Goal: Task Accomplishment & Management: Use online tool/utility

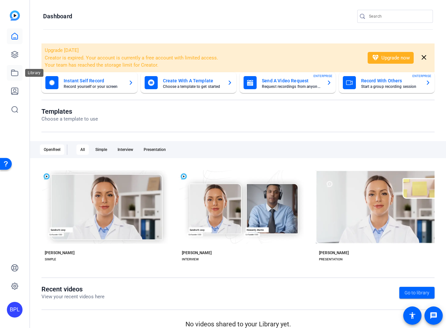
click at [13, 70] on icon at bounding box center [14, 73] width 7 height 6
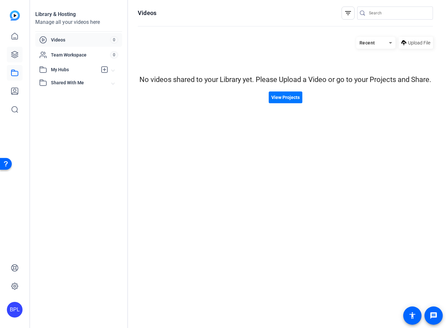
click at [6, 54] on div "BPL" at bounding box center [14, 164] width 29 height 328
click at [10, 54] on link at bounding box center [15, 55] width 16 height 16
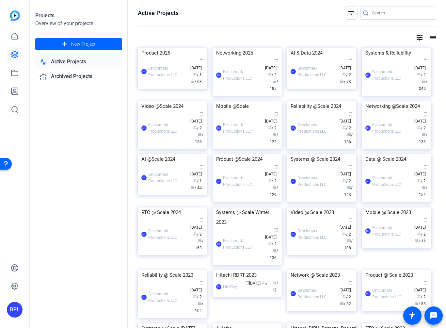
click at [163, 53] on div "Product 2025" at bounding box center [172, 53] width 62 height 10
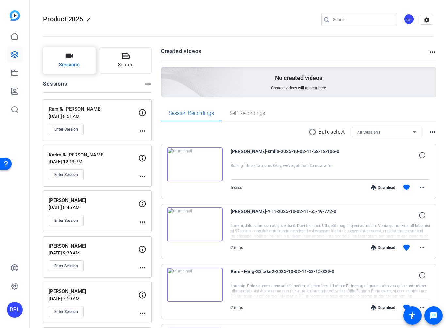
click at [73, 66] on span "Sessions" at bounding box center [69, 65] width 21 height 8
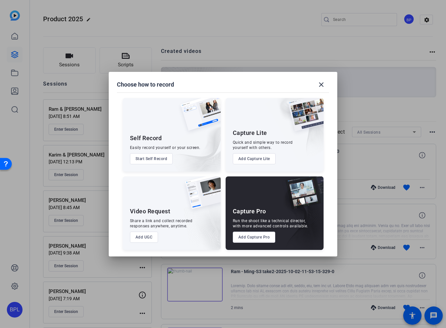
click at [255, 241] on button "Add Capture Pro" at bounding box center [254, 237] width 43 height 11
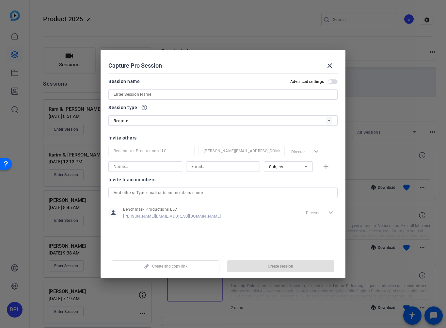
click at [195, 94] on input at bounding box center [223, 94] width 219 height 8
paste input "[PERSON_NAME]"
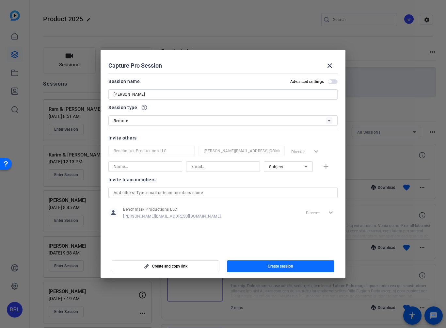
type input "[PERSON_NAME]"
click at [273, 269] on span "button" at bounding box center [281, 266] width 108 height 16
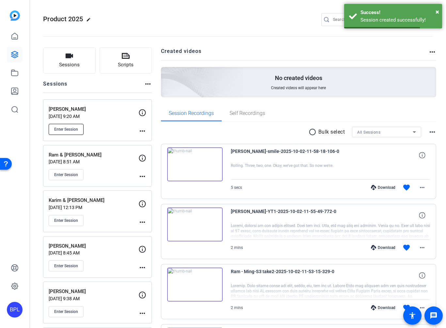
click at [66, 129] on span "Enter Session" at bounding box center [66, 129] width 24 height 5
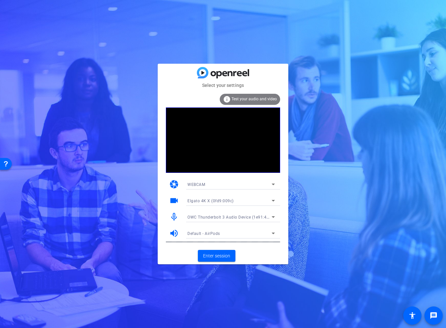
click at [229, 213] on div "OWC Thunderbolt 3 Audio Device (1e91:4001)" at bounding box center [229, 217] width 84 height 8
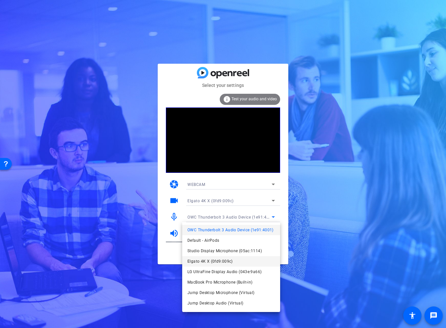
click at [207, 259] on span "Elgato 4K X (0fd9:009c)" at bounding box center [209, 261] width 45 height 8
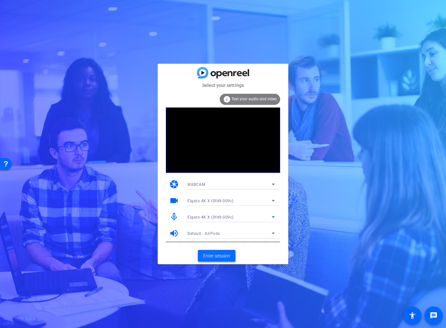
click at [218, 254] on span "Enter session" at bounding box center [216, 255] width 27 height 7
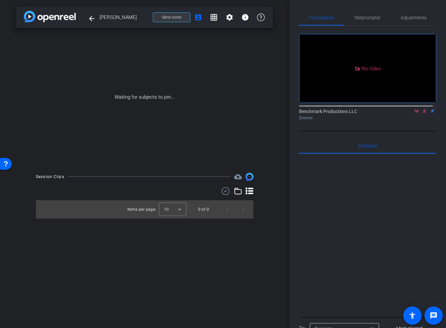
click at [175, 14] on span at bounding box center [171, 17] width 37 height 16
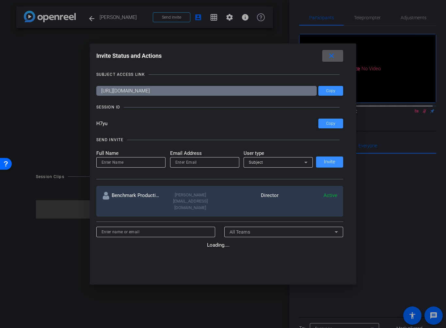
click at [205, 166] on div at bounding box center [204, 162] width 59 height 10
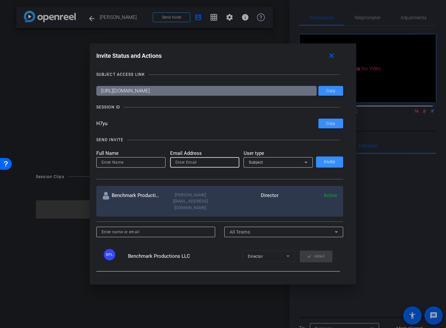
paste input "dave@lightupventures.com"
type input "dave@lightupventures.com"
click at [278, 164] on div "Subject" at bounding box center [277, 162] width 56 height 8
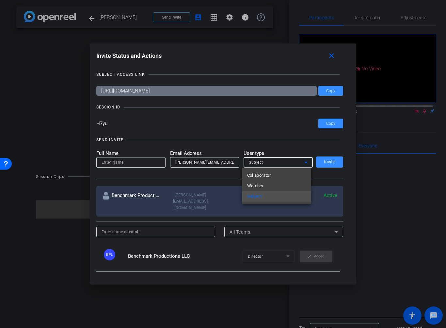
click at [270, 183] on mat-option "Watcher" at bounding box center [276, 186] width 69 height 10
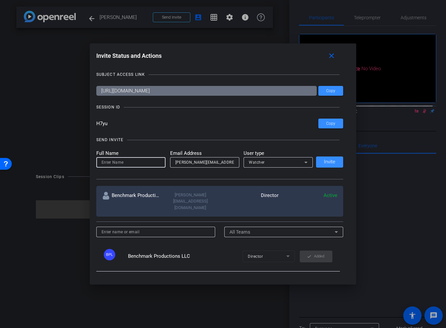
click at [146, 163] on input at bounding box center [131, 162] width 59 height 8
type input "Dave"
click at [329, 159] on span "Invite" at bounding box center [329, 161] width 11 height 5
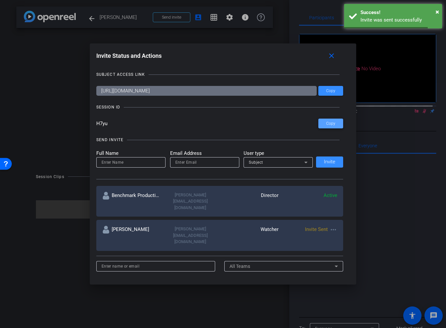
click at [330, 121] on span "Copy" at bounding box center [330, 123] width 9 height 5
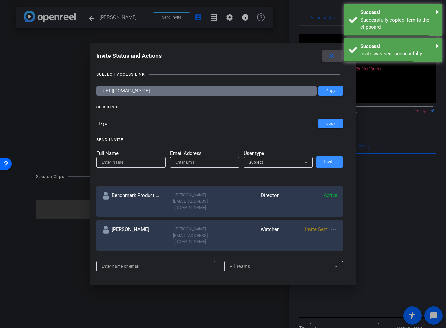
click at [336, 56] on mat-icon "close" at bounding box center [332, 56] width 8 height 8
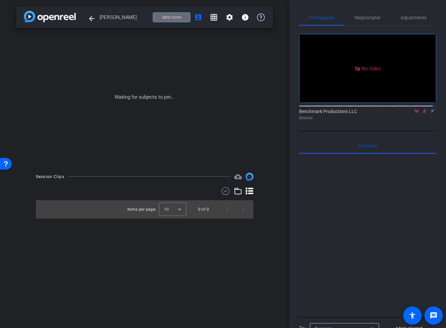
click at [171, 16] on span "Send invite" at bounding box center [171, 17] width 19 height 5
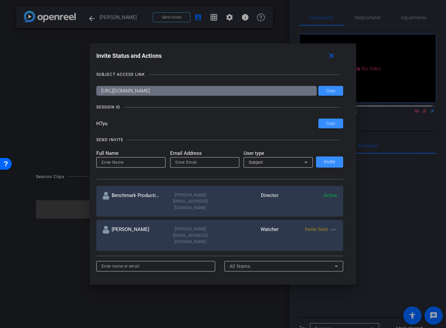
click at [326, 132] on div "SEND INVITE Full Name Email Address User type Subject Invite" at bounding box center [219, 154] width 247 height 49
click at [329, 119] on span at bounding box center [330, 124] width 25 height 16
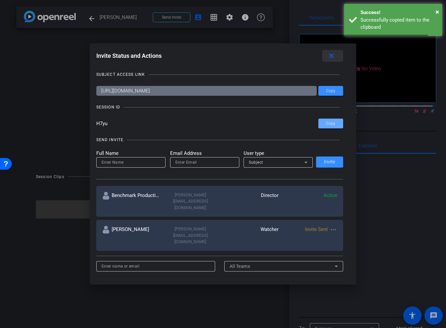
click at [333, 57] on mat-icon "close" at bounding box center [332, 56] width 8 height 8
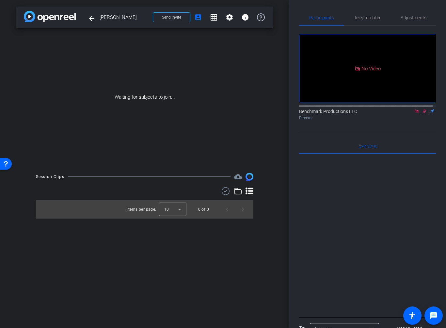
click at [414, 113] on icon at bounding box center [416, 111] width 5 height 5
click at [409, 114] on mat-icon at bounding box center [409, 111] width 8 height 6
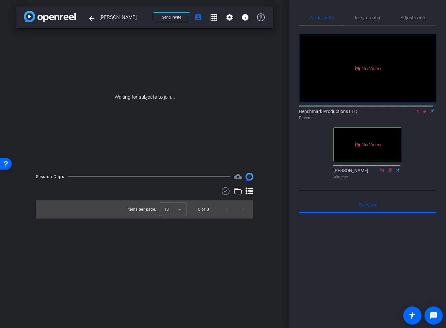
click at [415, 114] on mat-icon at bounding box center [417, 111] width 8 height 6
click at [310, 97] on mat-icon "settings" at bounding box center [307, 93] width 8 height 8
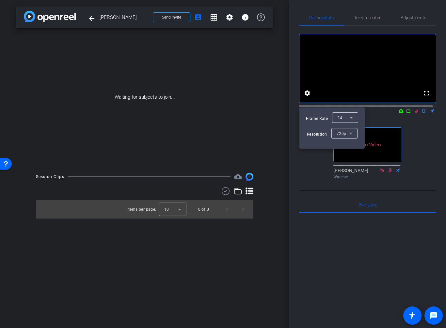
click at [347, 119] on div "24" at bounding box center [343, 117] width 12 height 8
click at [346, 130] on mat-option "30" at bounding box center [345, 130] width 26 height 10
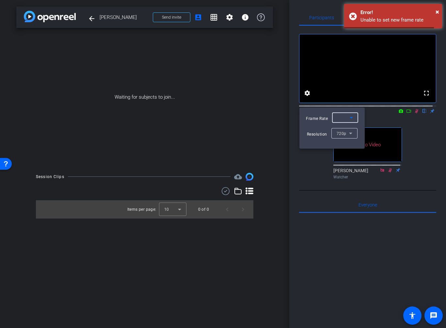
click at [425, 137] on div at bounding box center [223, 164] width 446 height 328
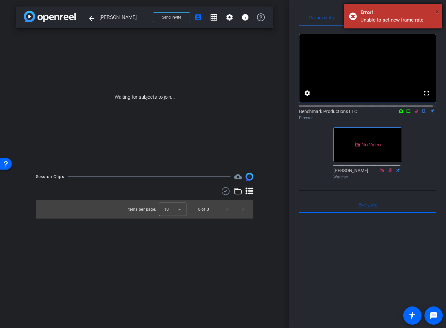
click at [438, 12] on span "×" at bounding box center [438, 12] width 4 height 8
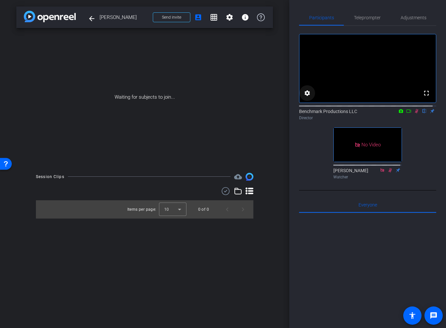
click at [307, 97] on mat-icon "settings" at bounding box center [307, 93] width 8 height 8
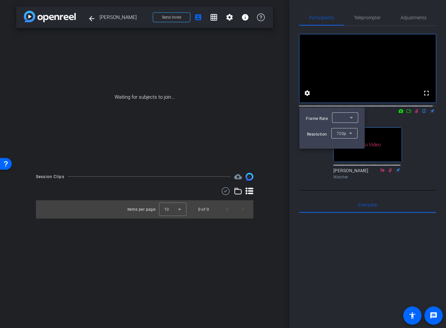
click at [348, 118] on icon at bounding box center [352, 118] width 8 height 8
click at [342, 141] on mat-option "60" at bounding box center [345, 141] width 26 height 10
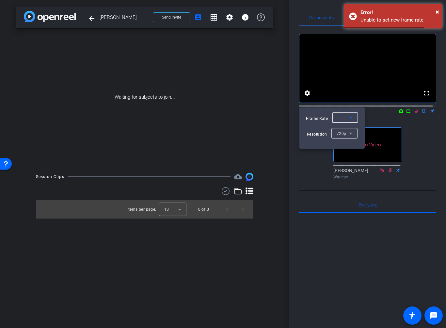
click at [340, 119] on div at bounding box center [343, 118] width 12 height 8
click at [341, 131] on span "30" at bounding box center [339, 131] width 5 height 8
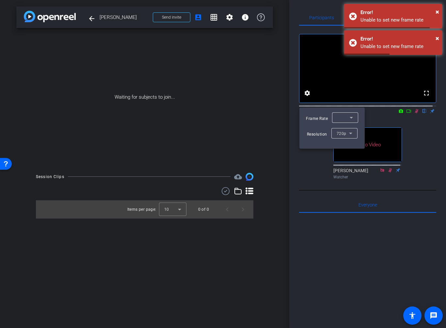
click at [422, 133] on div at bounding box center [223, 164] width 446 height 328
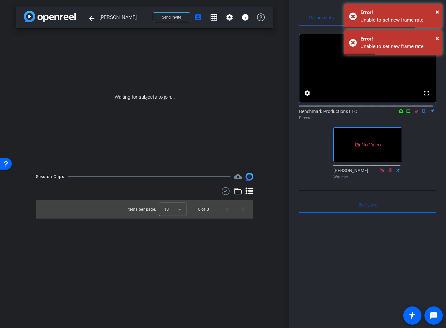
click at [406, 113] on icon at bounding box center [408, 111] width 5 height 5
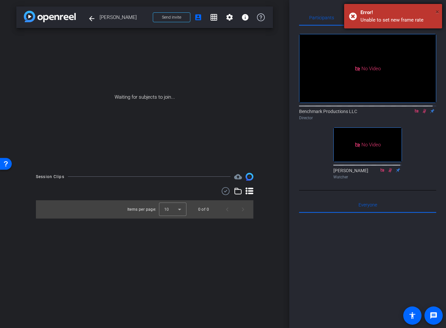
click at [438, 13] on span "×" at bounding box center [438, 12] width 4 height 8
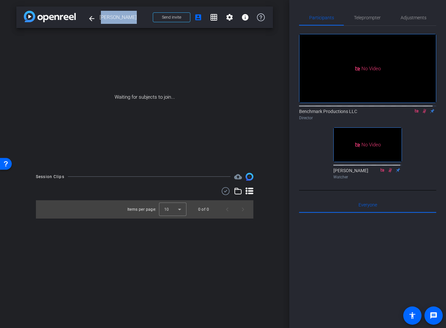
drag, startPoint x: 129, startPoint y: 17, endPoint x: 100, endPoint y: 19, distance: 29.2
click at [100, 19] on span "[PERSON_NAME]" at bounding box center [124, 17] width 49 height 13
copy span "[PERSON_NAME]"
click at [136, 15] on span "[PERSON_NAME]" at bounding box center [124, 17] width 49 height 13
click at [415, 113] on icon at bounding box center [417, 111] width 4 height 4
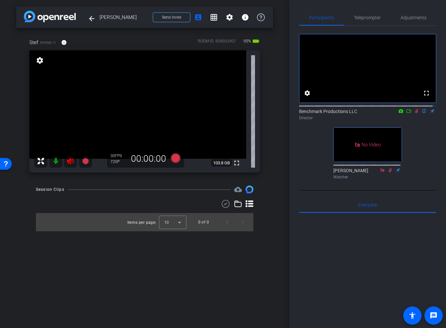
click at [57, 158] on mat-icon at bounding box center [55, 160] width 13 height 13
click at [401, 13] on span "Adjustments" at bounding box center [414, 18] width 26 height 16
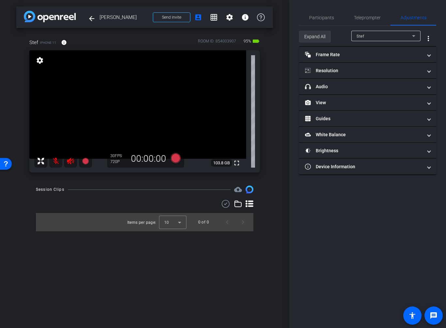
click at [317, 32] on span "Expand All" at bounding box center [314, 36] width 21 height 12
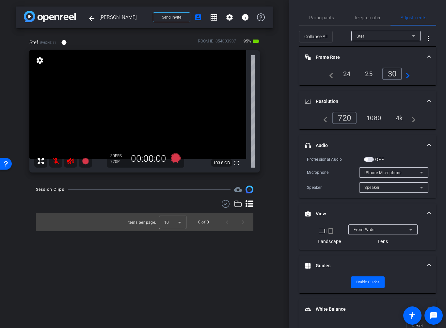
click at [396, 117] on div "4k" at bounding box center [399, 117] width 17 height 11
click at [357, 231] on span "Front Wide" at bounding box center [364, 229] width 21 height 5
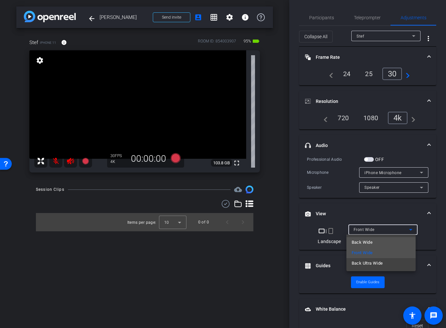
click at [367, 243] on span "Back Wide" at bounding box center [362, 242] width 21 height 8
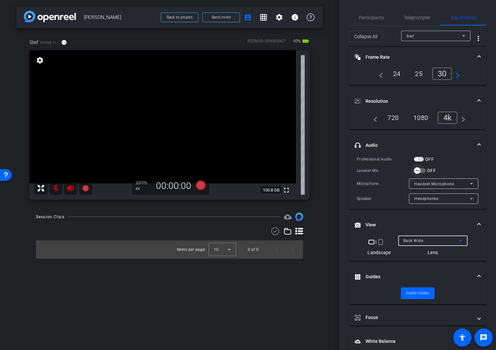
click at [422, 170] on span "button" at bounding box center [416, 170] width 13 height 13
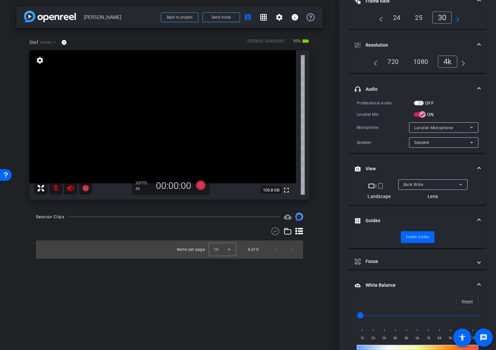
scroll to position [125, 0]
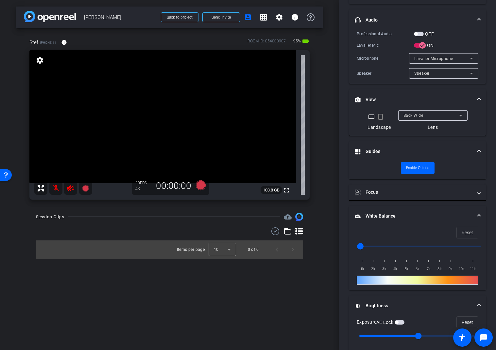
click at [383, 202] on mat-accordion "Frame Rate Frame Rate navigate_before 24 25 30 navigate_next Resolution navigat…" at bounding box center [417, 194] width 137 height 546
click at [384, 195] on mat-panel-title "Focus" at bounding box center [413, 192] width 118 height 7
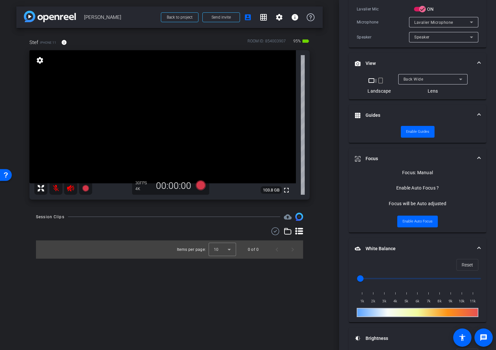
scroll to position [162, 0]
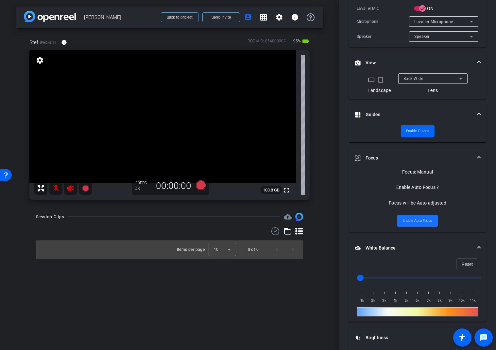
click at [415, 219] on span "Enable Auto Focus" at bounding box center [417, 221] width 30 height 10
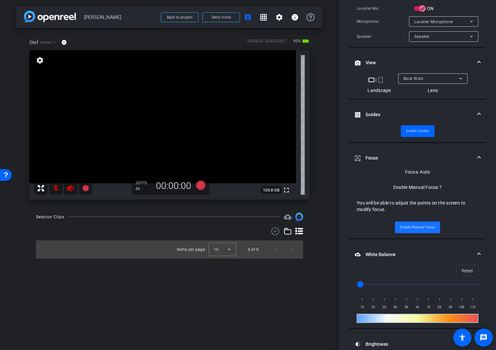
click at [427, 229] on span "Enable Manual Focus" at bounding box center [417, 228] width 35 height 10
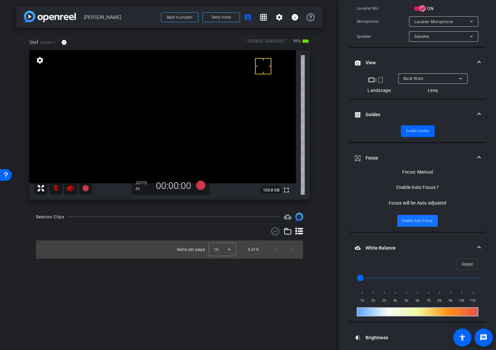
click at [420, 223] on span "Enable Auto Focus" at bounding box center [417, 221] width 30 height 10
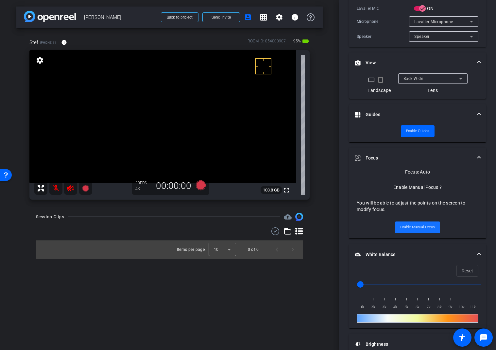
click at [419, 226] on span "Enable Manual Focus" at bounding box center [417, 228] width 35 height 10
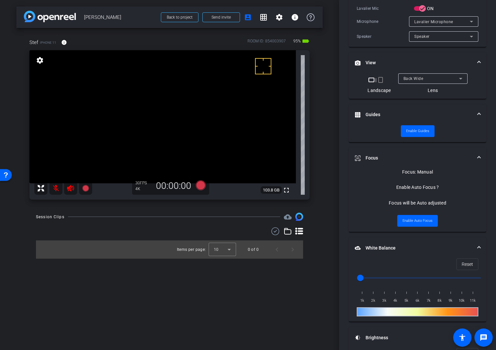
click at [415, 230] on div "Focus: Manual Enable Auto Focus ? Focus will be Auto adjusted Enable Auto Focus" at bounding box center [417, 201] width 137 height 64
click at [415, 226] on span at bounding box center [417, 221] width 41 height 16
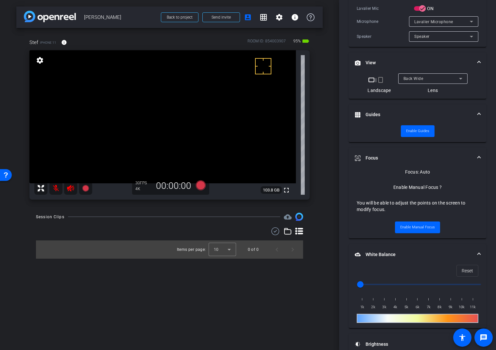
click at [153, 94] on video at bounding box center [162, 116] width 266 height 133
click at [153, 109] on video at bounding box center [162, 116] width 266 height 133
click at [151, 113] on video at bounding box center [162, 116] width 266 height 133
click at [153, 112] on video at bounding box center [162, 116] width 266 height 133
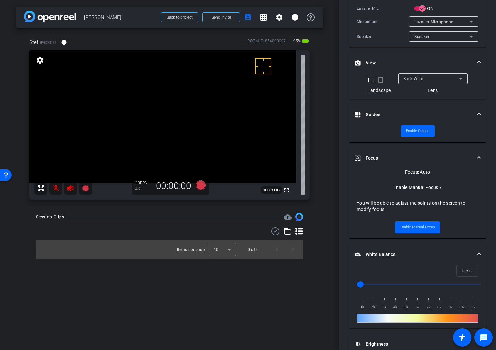
click at [153, 112] on video at bounding box center [162, 116] width 266 height 133
click at [202, 118] on video at bounding box center [162, 116] width 266 height 133
click at [128, 116] on video at bounding box center [162, 116] width 266 height 133
click at [421, 229] on span "Enable Manual Focus" at bounding box center [417, 228] width 35 height 10
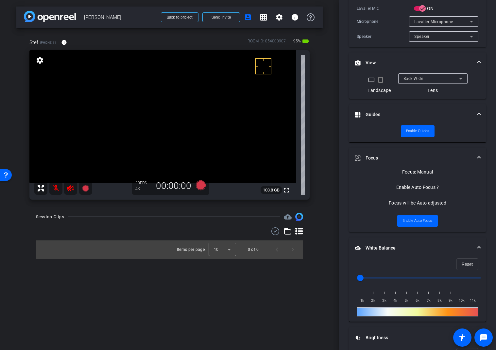
click at [152, 119] on video at bounding box center [162, 116] width 266 height 133
click at [148, 105] on video at bounding box center [162, 116] width 266 height 133
click at [424, 220] on span "Enable Auto Focus" at bounding box center [417, 221] width 30 height 10
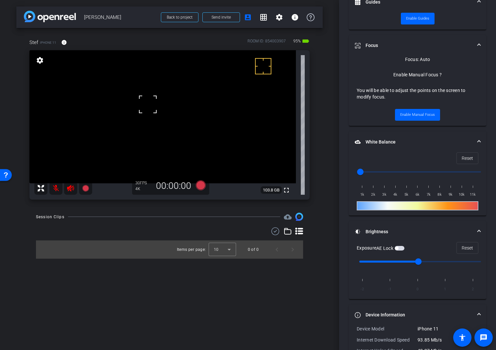
scroll to position [327, 0]
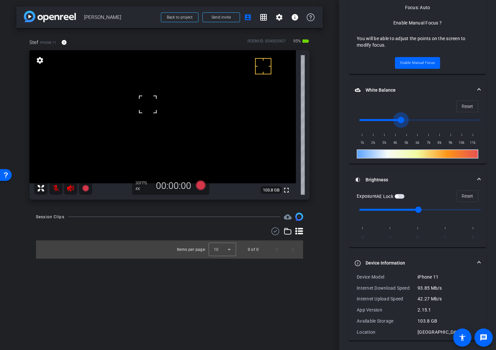
drag, startPoint x: 382, startPoint y: 120, endPoint x: 402, endPoint y: 120, distance: 19.6
click at [402, 120] on input "range" at bounding box center [419, 120] width 135 height 14
drag, startPoint x: 402, startPoint y: 121, endPoint x: 383, endPoint y: 124, distance: 19.9
click at [383, 124] on input "range" at bounding box center [419, 120] width 135 height 14
click at [378, 122] on input "range" at bounding box center [419, 120] width 135 height 14
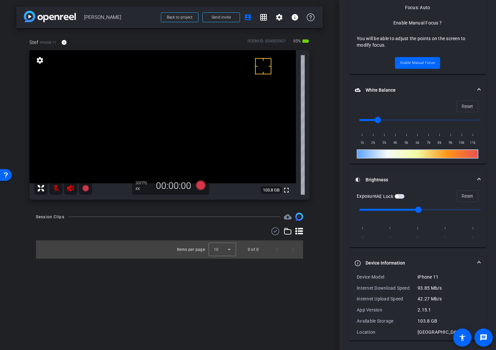
click at [390, 268] on mat-expansion-panel-header "Device Information" at bounding box center [417, 263] width 137 height 21
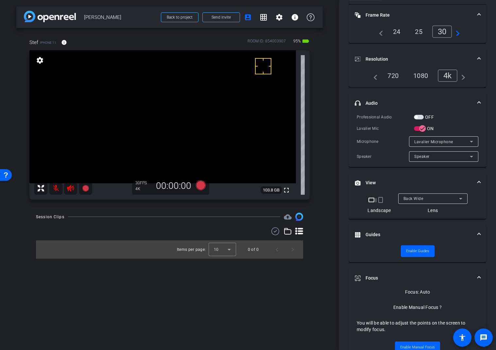
scroll to position [41, 0]
click at [420, 204] on div "Back Wide" at bounding box center [432, 199] width 59 height 10
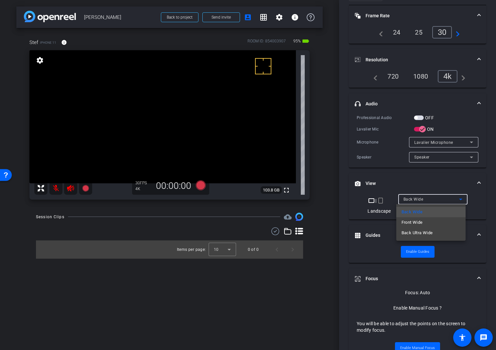
click at [353, 219] on div at bounding box center [248, 175] width 496 height 350
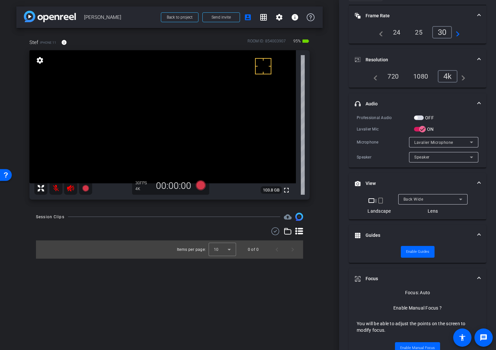
click at [164, 109] on video at bounding box center [162, 116] width 266 height 133
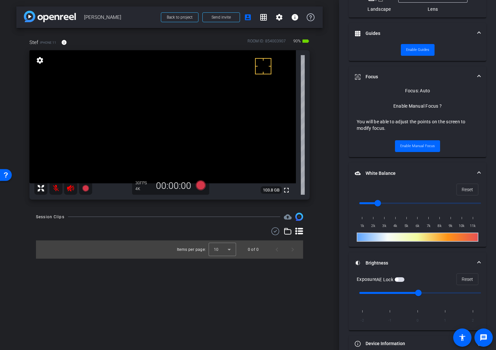
scroll to position [250, 0]
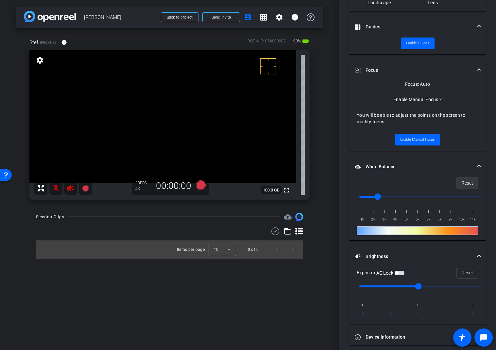
click at [446, 183] on span at bounding box center [466, 183] width 21 height 16
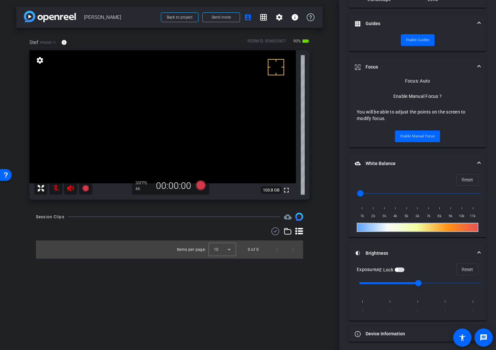
scroll to position [255, 0]
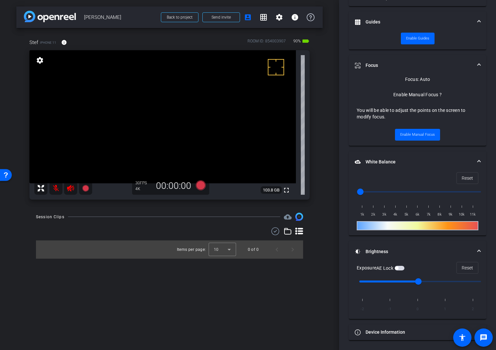
click at [316, 132] on div "Stef iPhone 11 info ROOM ID: 854003907 90% battery_std fullscreen settings 103.…" at bounding box center [169, 117] width 306 height 178
click at [182, 128] on video at bounding box center [162, 116] width 266 height 133
click at [420, 134] on span "Enable Manual Focus" at bounding box center [417, 135] width 35 height 10
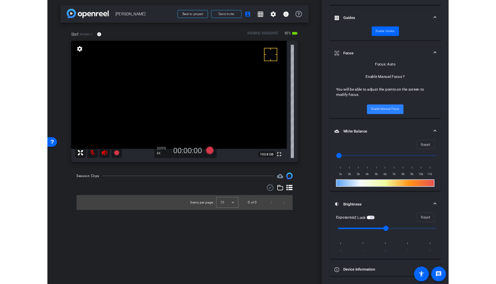
scroll to position [249, 0]
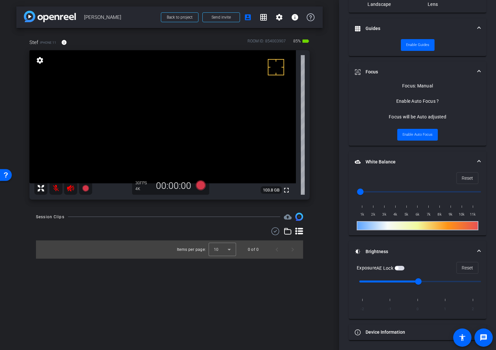
click at [171, 101] on video at bounding box center [162, 116] width 266 height 133
click at [420, 137] on span "Enable Auto Focus" at bounding box center [417, 135] width 30 height 10
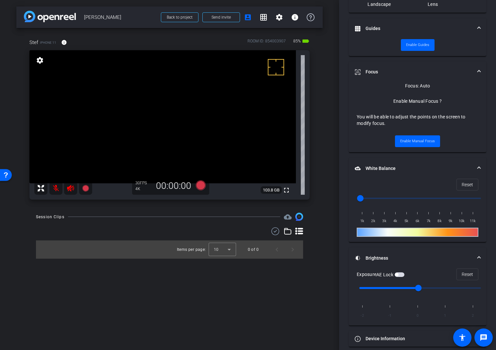
click at [331, 319] on div "arrow_back Stef Corazza Back to project Send invite account_box grid_on setting…" at bounding box center [169, 175] width 339 height 350
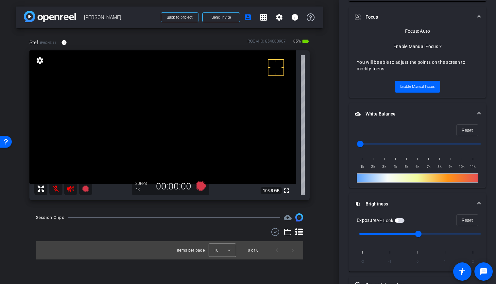
scroll to position [294, 0]
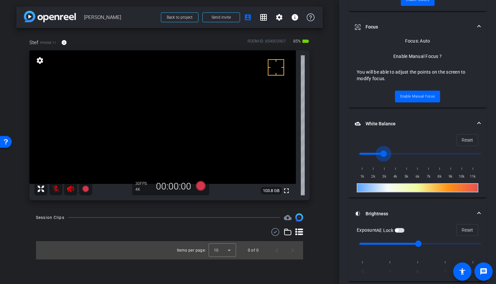
drag, startPoint x: 360, startPoint y: 153, endPoint x: 382, endPoint y: 154, distance: 22.2
click at [382, 154] on input "range" at bounding box center [419, 153] width 135 height 14
drag, startPoint x: 383, startPoint y: 154, endPoint x: 377, endPoint y: 156, distance: 7.0
click at [377, 156] on input "range" at bounding box center [419, 153] width 135 height 14
click at [374, 156] on input "range" at bounding box center [419, 153] width 135 height 14
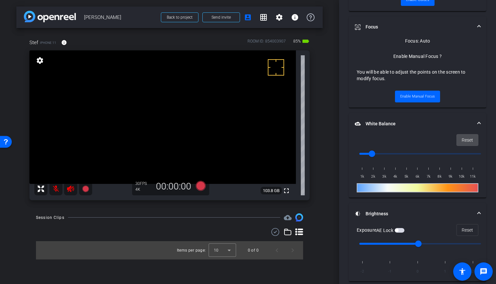
click at [446, 139] on span "Reset" at bounding box center [466, 140] width 11 height 12
type input "1000"
click at [281, 21] on mat-icon "settings" at bounding box center [279, 17] width 8 height 8
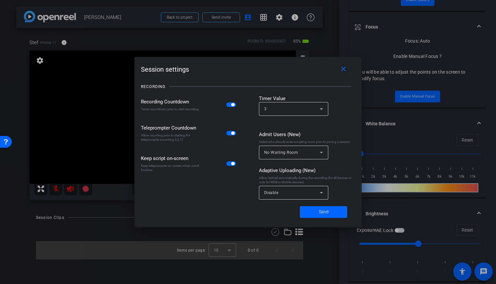
click at [234, 109] on div "Recording Countdown Timer countdown prior to start recording" at bounding box center [189, 105] width 96 height 20
click at [233, 103] on span "button" at bounding box center [231, 104] width 10 height 5
click at [333, 215] on span at bounding box center [323, 212] width 47 height 16
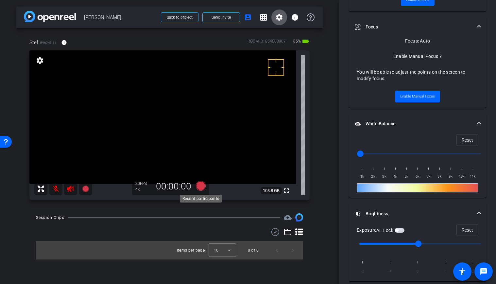
click at [202, 187] on icon at bounding box center [200, 186] width 10 height 10
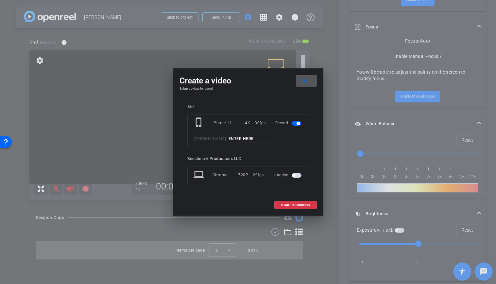
click at [242, 140] on input at bounding box center [250, 139] width 44 height 8
type input "test1"
click at [303, 204] on span "START RECORDING" at bounding box center [295, 204] width 29 height 3
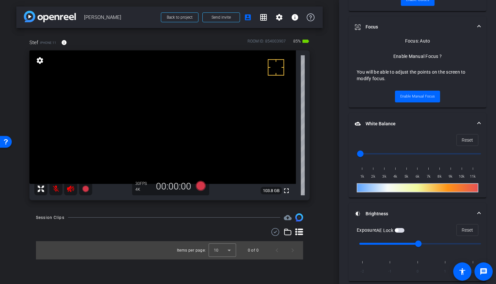
scroll to position [316, 0]
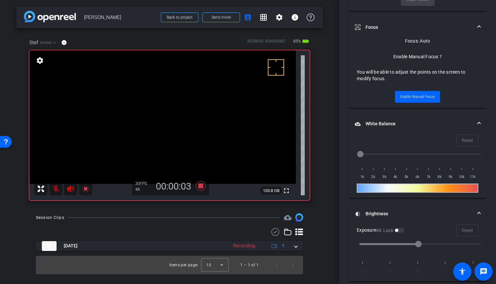
click at [54, 188] on mat-icon at bounding box center [55, 188] width 13 height 13
click at [55, 187] on mat-icon at bounding box center [55, 188] width 13 height 13
click at [299, 231] on icon at bounding box center [299, 231] width 8 height 7
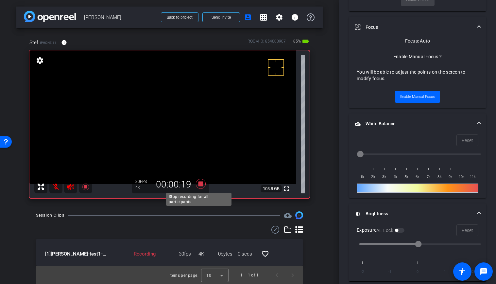
click at [200, 184] on icon at bounding box center [200, 184] width 10 height 10
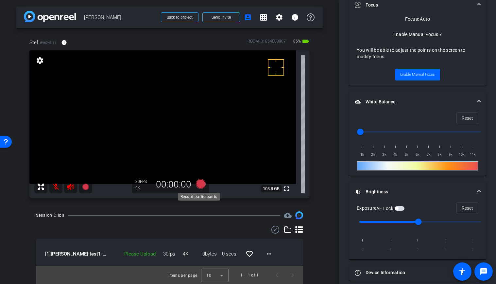
scroll to position [294, 0]
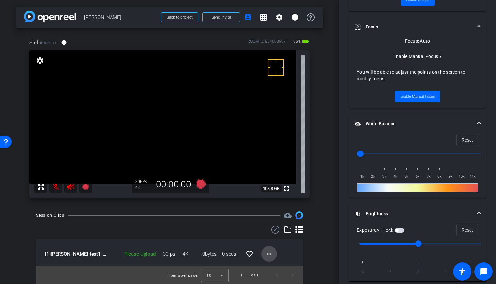
click at [267, 253] on mat-icon "more_horiz" at bounding box center [269, 254] width 8 height 8
click at [282, 224] on span "Upload" at bounding box center [276, 224] width 26 height 8
click at [265, 254] on mat-icon "more_horiz" at bounding box center [269, 254] width 8 height 8
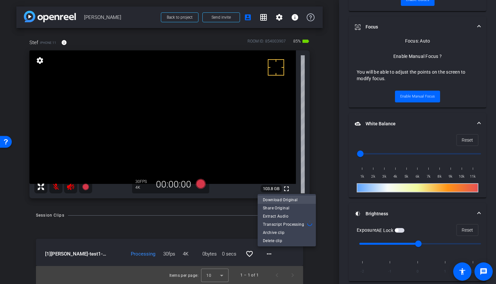
click at [282, 198] on span "Download Original" at bounding box center [287, 199] width 48 height 8
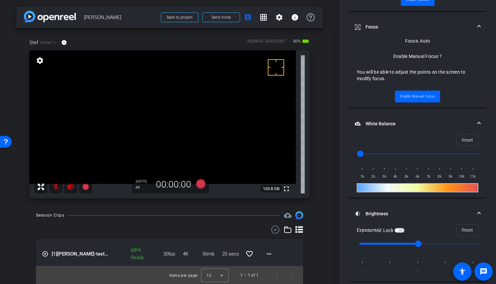
click at [58, 188] on mat-icon at bounding box center [55, 186] width 13 height 13
click at [54, 184] on mat-icon at bounding box center [55, 186] width 13 height 13
click at [50, 182] on mat-icon at bounding box center [55, 186] width 13 height 13
click at [54, 184] on mat-icon at bounding box center [55, 186] width 13 height 13
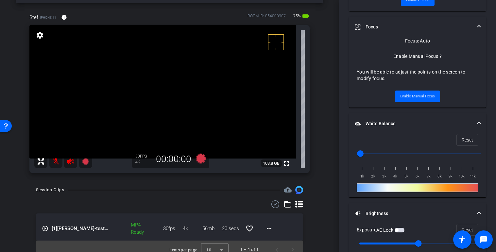
scroll to position [32, 0]
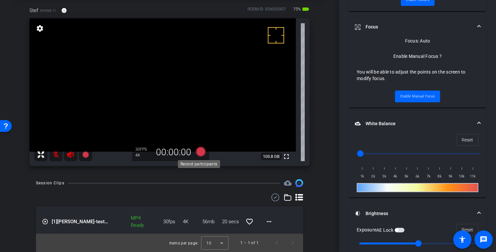
click at [201, 152] on icon at bounding box center [200, 152] width 10 height 10
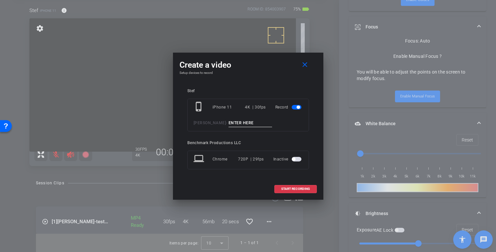
click at [249, 121] on input at bounding box center [250, 123] width 44 height 8
type input "Take1"
paste input "Take1"
type input "Take1"
click at [309, 66] on span at bounding box center [306, 65] width 21 height 16
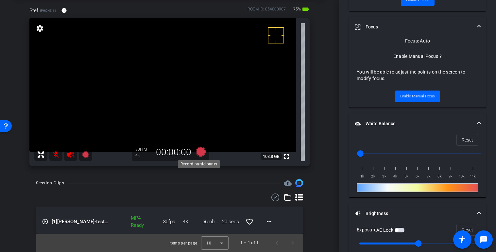
click at [197, 153] on icon at bounding box center [200, 152] width 10 height 10
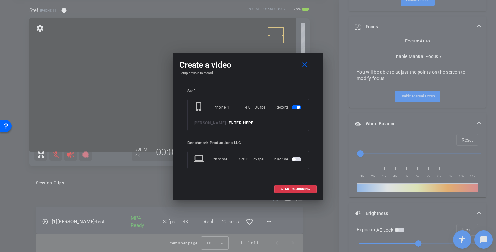
click at [233, 120] on input at bounding box center [250, 123] width 44 height 8
paste input "Take1"
type input "Take1"
click at [297, 188] on span "START RECORDING" at bounding box center [295, 188] width 29 height 3
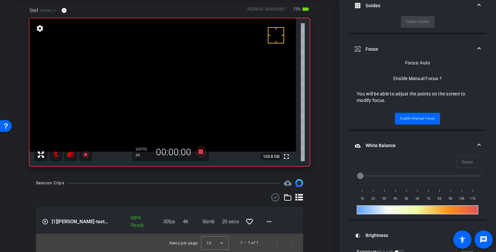
scroll to position [316, 0]
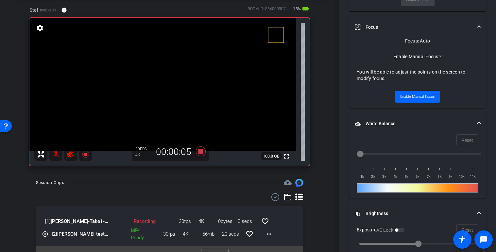
click at [54, 155] on mat-icon at bounding box center [55, 154] width 13 height 13
click at [56, 154] on mat-icon at bounding box center [55, 154] width 13 height 13
click at [57, 154] on mat-icon at bounding box center [55, 154] width 13 height 13
click at [52, 152] on mat-icon at bounding box center [55, 154] width 13 height 13
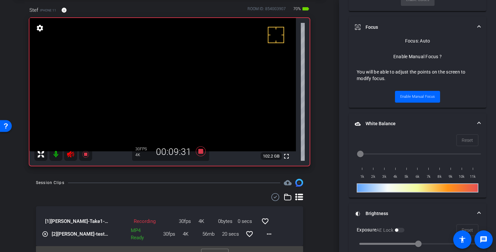
click at [54, 153] on mat-icon at bounding box center [55, 154] width 13 height 13
click at [198, 153] on icon at bounding box center [200, 151] width 10 height 10
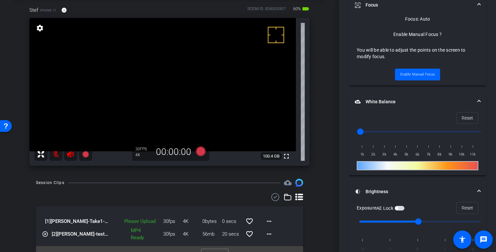
scroll to position [294, 0]
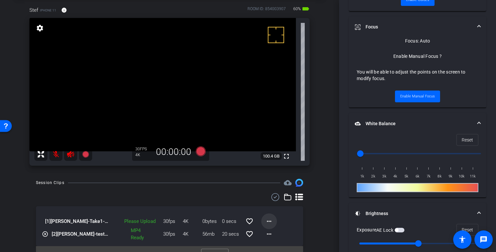
click at [265, 220] on mat-icon "more_horiz" at bounding box center [269, 221] width 8 height 8
click at [273, 188] on span "Upload" at bounding box center [276, 191] width 26 height 8
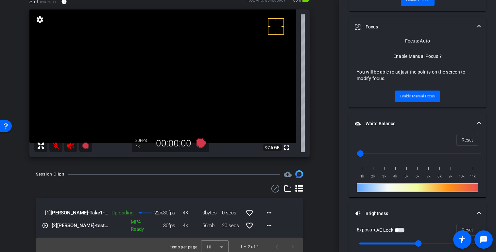
scroll to position [37, 0]
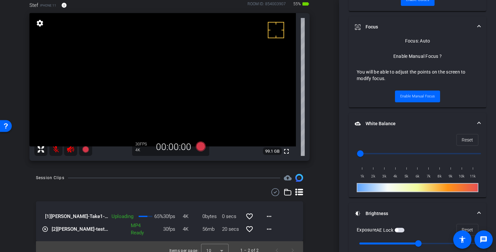
click at [317, 212] on div "Session Clips cloud_upload [1] Stef Corazza-Take1-2025-10-07-10-45-54-204-0 Upl…" at bounding box center [169, 217] width 306 height 86
click at [193, 144] on icon at bounding box center [201, 146] width 16 height 12
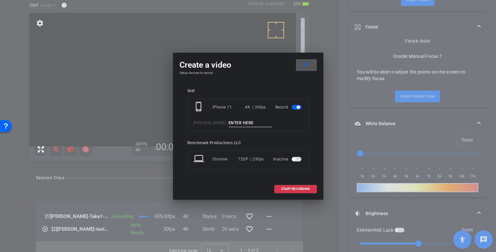
click at [249, 122] on input at bounding box center [250, 123] width 44 height 8
type input "take2"
click at [298, 187] on span "START RECORDING" at bounding box center [295, 188] width 29 height 3
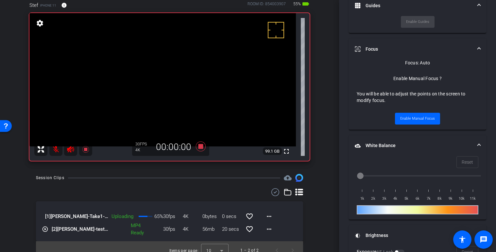
scroll to position [316, 0]
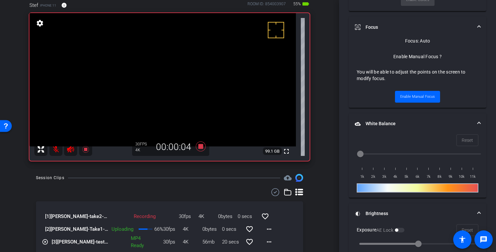
click at [57, 149] on mat-icon at bounding box center [55, 149] width 13 height 13
click at [57, 150] on mat-icon at bounding box center [55, 149] width 13 height 13
click at [56, 149] on mat-icon at bounding box center [55, 149] width 13 height 13
click at [265, 232] on mat-icon "more_horiz" at bounding box center [269, 229] width 8 height 8
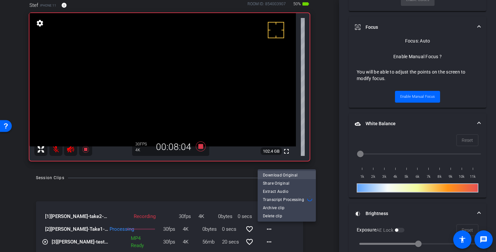
click at [278, 174] on span "Download Original" at bounding box center [287, 175] width 48 height 8
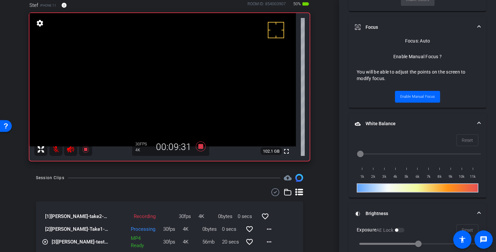
click at [54, 151] on mat-icon at bounding box center [55, 149] width 13 height 13
click at [56, 150] on mat-icon at bounding box center [55, 149] width 13 height 13
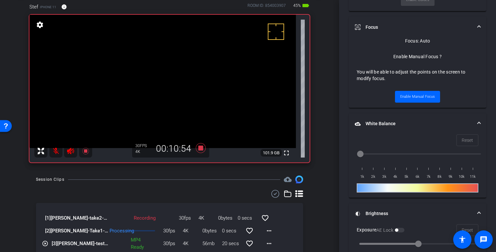
scroll to position [36, 0]
click at [194, 151] on icon at bounding box center [201, 148] width 16 height 12
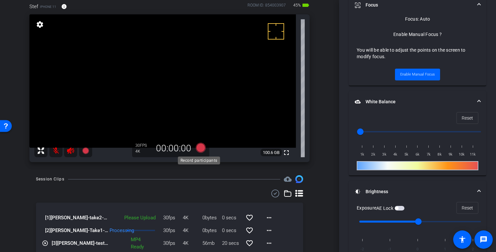
scroll to position [294, 0]
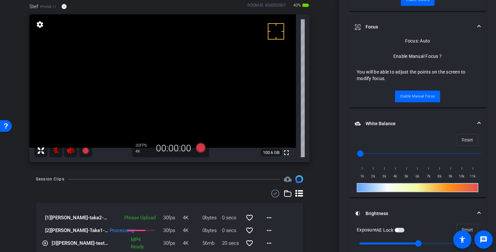
click at [158, 198] on div "[1] Stef Corazza-take2-2025-10-07-11-18-53-012-0 Please Upload 30fps 4K 0bytes …" at bounding box center [169, 231] width 267 height 84
click at [183, 193] on div at bounding box center [169, 193] width 267 height 8
click at [198, 150] on icon at bounding box center [200, 148] width 10 height 10
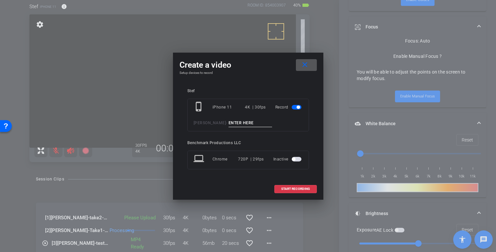
click at [230, 124] on input at bounding box center [250, 123] width 44 height 8
type input "YT1"
click at [299, 187] on span "START RECORDING" at bounding box center [295, 188] width 29 height 3
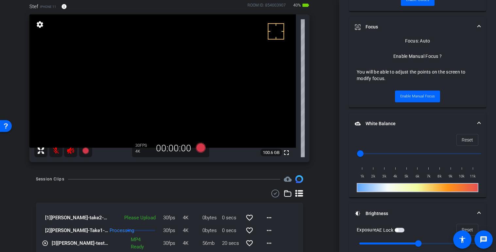
scroll to position [316, 0]
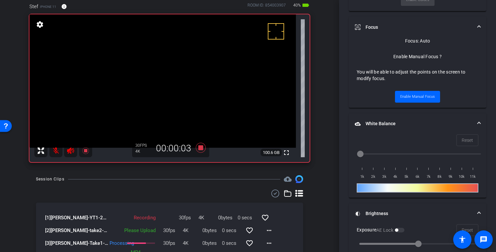
click at [55, 148] on mat-icon at bounding box center [55, 150] width 13 height 13
click at [55, 150] on mat-icon at bounding box center [55, 150] width 13 height 13
click at [201, 146] on icon at bounding box center [201, 148] width 16 height 12
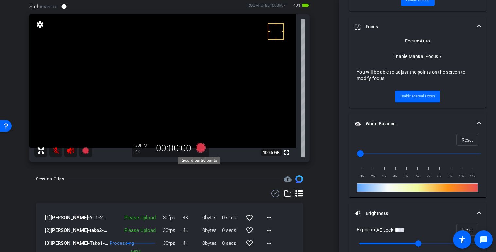
click at [202, 148] on icon at bounding box center [200, 148] width 10 height 10
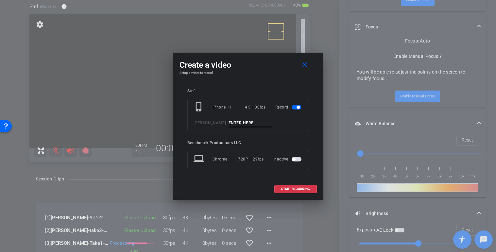
click at [244, 120] on input at bounding box center [250, 123] width 44 height 8
type input "YT2"
click at [293, 188] on span "START RECORDING" at bounding box center [295, 188] width 29 height 3
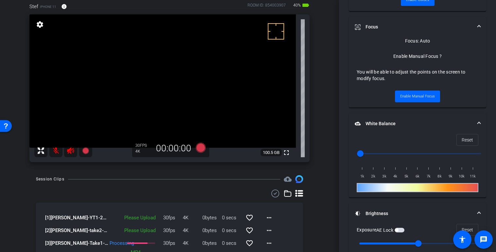
scroll to position [316, 0]
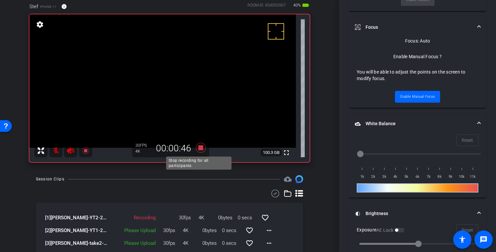
click at [199, 150] on icon at bounding box center [200, 148] width 10 height 10
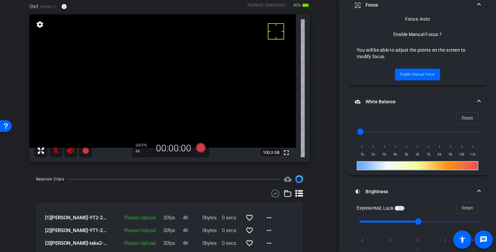
scroll to position [294, 0]
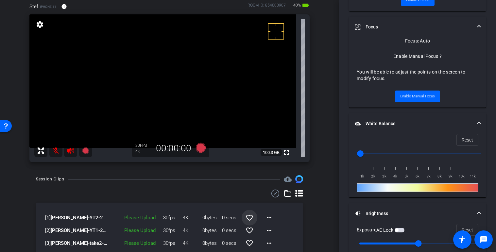
click at [248, 219] on mat-icon "favorite_border" at bounding box center [249, 218] width 8 height 8
click at [249, 219] on mat-icon "favorite" at bounding box center [249, 218] width 8 height 8
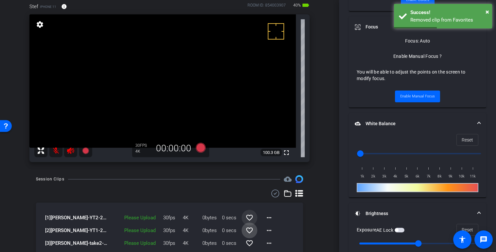
click at [246, 231] on mat-icon "favorite_border" at bounding box center [249, 230] width 8 height 8
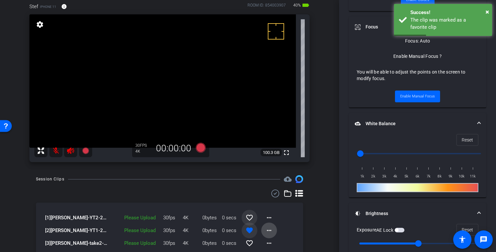
click at [269, 230] on mat-icon "more_horiz" at bounding box center [269, 230] width 8 height 8
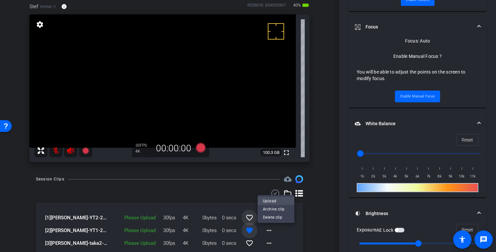
click at [274, 202] on span "Upload" at bounding box center [276, 201] width 26 height 8
click at [271, 220] on span at bounding box center [269, 218] width 16 height 16
click at [273, 185] on span "Upload" at bounding box center [276, 188] width 26 height 8
click at [267, 231] on mat-icon "more_horiz" at bounding box center [269, 230] width 8 height 8
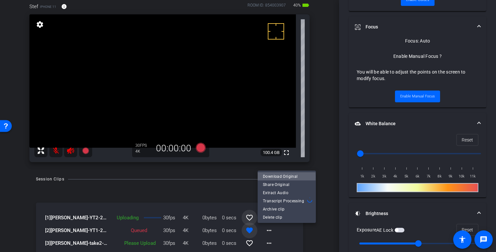
click at [280, 177] on span "Download Original" at bounding box center [287, 176] width 48 height 8
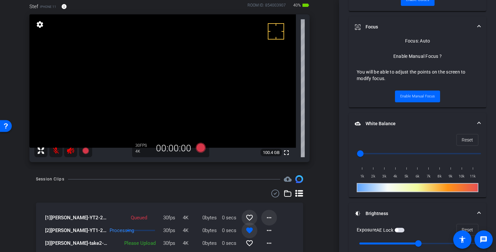
click at [266, 216] on mat-icon "more_horiz" at bounding box center [269, 218] width 8 height 8
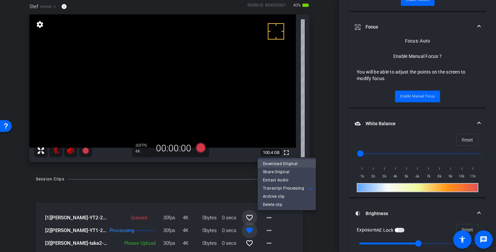
click at [284, 161] on span "Download Original" at bounding box center [287, 163] width 48 height 8
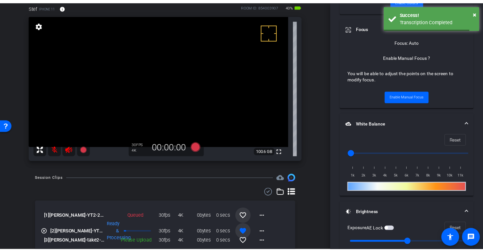
scroll to position [35, 0]
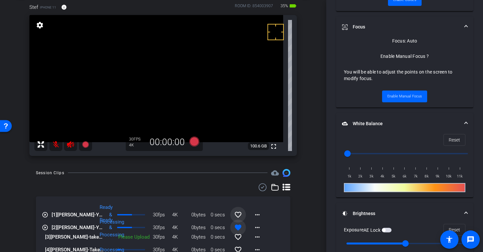
click at [280, 214] on div "play_circle_outline [1] Stef Corazza-YT2-2025-10-07-11-43-38-122-0 Ready & Proc…" at bounding box center [163, 235] width 254 height 78
click at [187, 144] on icon at bounding box center [195, 142] width 16 height 12
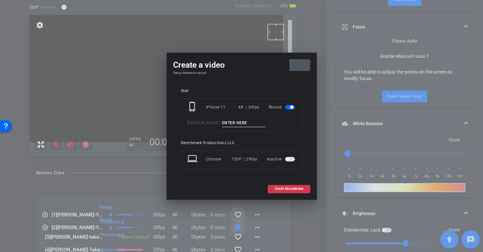
click at [242, 123] on input at bounding box center [244, 123] width 44 height 8
type input "YT3"
click at [289, 185] on span at bounding box center [289, 189] width 42 height 16
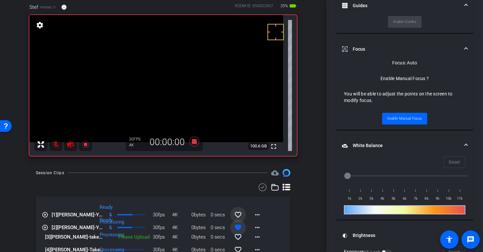
scroll to position [316, 0]
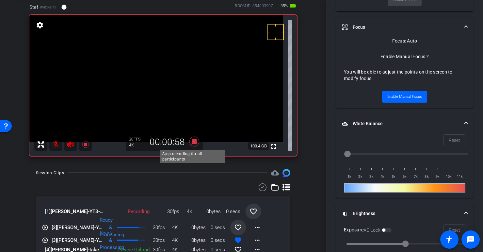
click at [193, 141] on icon at bounding box center [194, 142] width 10 height 10
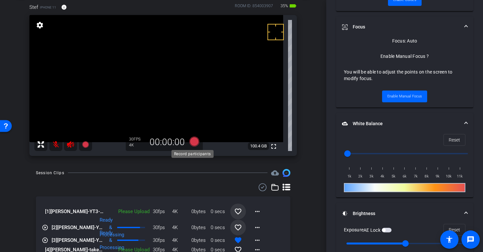
click at [193, 137] on icon at bounding box center [195, 142] width 16 height 12
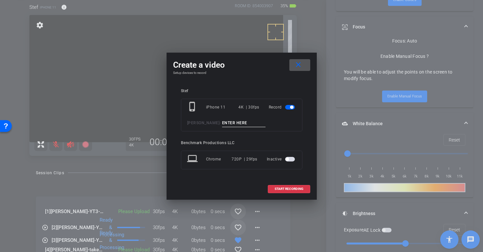
click at [230, 124] on input at bounding box center [244, 123] width 44 height 8
type input "YT4"
click at [301, 190] on span "START RECORDING" at bounding box center [289, 188] width 29 height 3
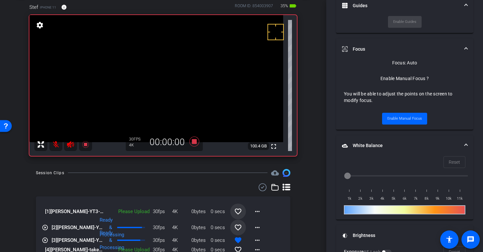
scroll to position [316, 0]
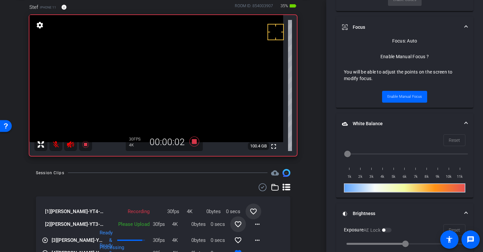
click at [89, 170] on div "Session Clips cloud_upload" at bounding box center [163, 173] width 254 height 8
click at [191, 143] on icon at bounding box center [194, 142] width 10 height 10
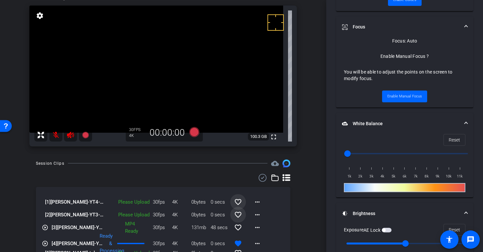
scroll to position [44, 0]
click at [257, 204] on mat-icon "more_horiz" at bounding box center [257, 203] width 8 height 8
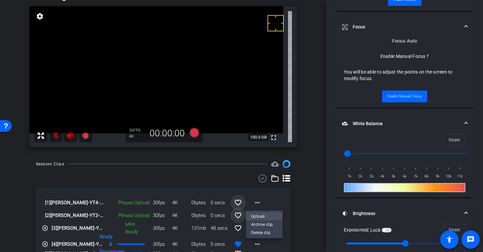
click at [275, 215] on span "Upload" at bounding box center [264, 216] width 26 height 8
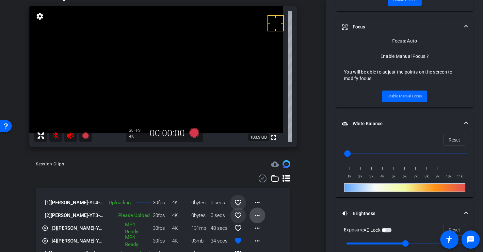
click at [255, 214] on mat-icon "more_horiz" at bounding box center [257, 215] width 8 height 8
click at [266, 228] on span "Upload" at bounding box center [264, 229] width 26 height 8
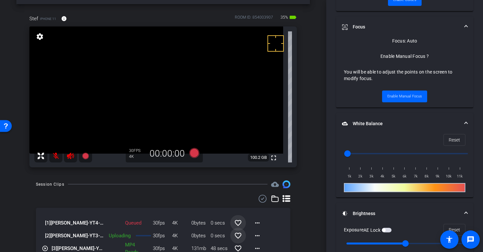
scroll to position [34, 0]
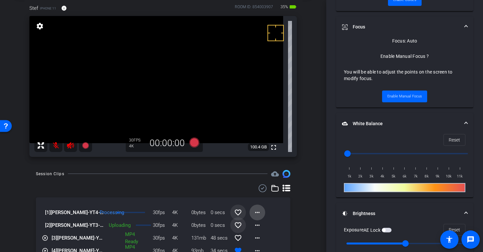
click at [257, 212] on mat-icon "more_horiz" at bounding box center [257, 212] width 8 height 8
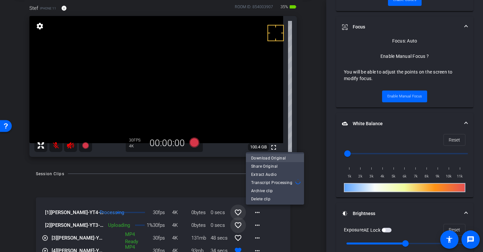
click at [264, 157] on span "Download Original" at bounding box center [275, 158] width 48 height 8
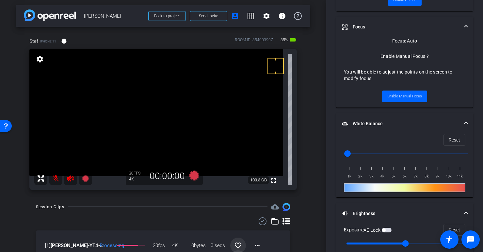
scroll to position [12, 0]
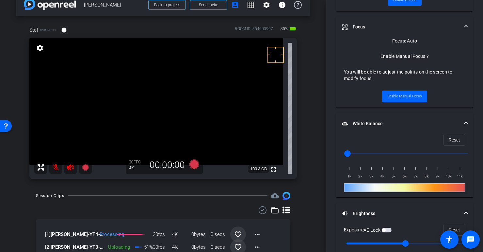
click at [166, 192] on div "Session Clips cloud_upload" at bounding box center [163, 196] width 254 height 8
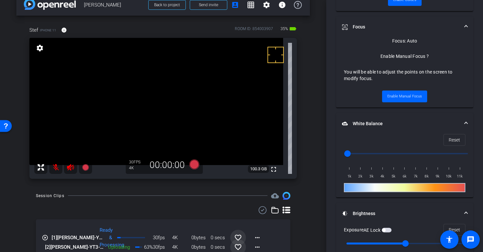
click at [153, 207] on div at bounding box center [163, 210] width 254 height 8
click at [192, 165] on icon at bounding box center [194, 164] width 10 height 10
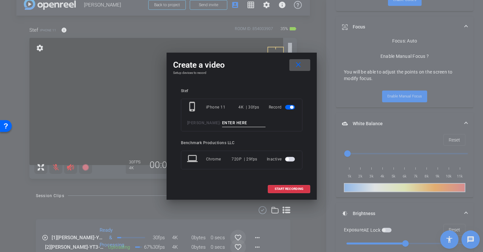
click at [237, 122] on input at bounding box center [244, 123] width 44 height 8
type input "smale"
click at [277, 187] on span "START RECORDING" at bounding box center [289, 188] width 29 height 3
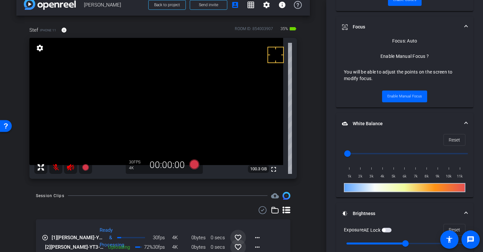
scroll to position [316, 0]
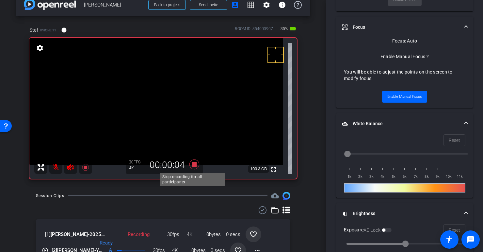
click at [190, 165] on icon at bounding box center [194, 164] width 10 height 10
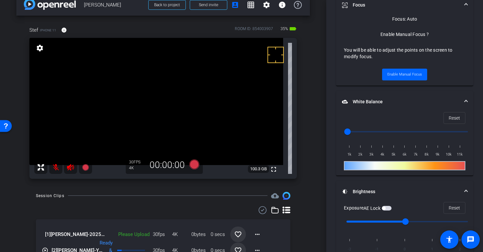
scroll to position [294, 0]
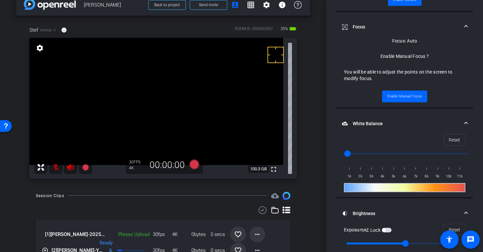
click at [253, 233] on mat-icon "more_horiz" at bounding box center [257, 234] width 8 height 8
click at [261, 202] on span "Upload" at bounding box center [264, 204] width 26 height 8
click at [234, 235] on mat-icon "favorite_border" at bounding box center [238, 234] width 8 height 8
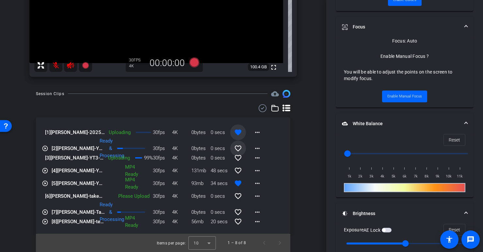
scroll to position [114, 0]
click at [254, 198] on mat-icon "more_horiz" at bounding box center [257, 196] width 8 height 8
click at [265, 209] on span "Upload" at bounding box center [264, 210] width 26 height 8
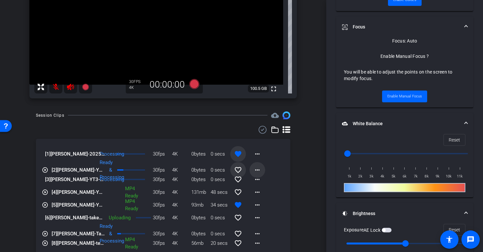
scroll to position [99, 0]
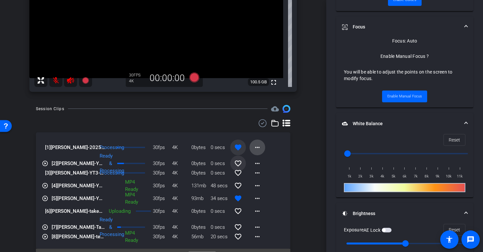
click at [255, 150] on mat-icon "more_horiz" at bounding box center [257, 147] width 8 height 8
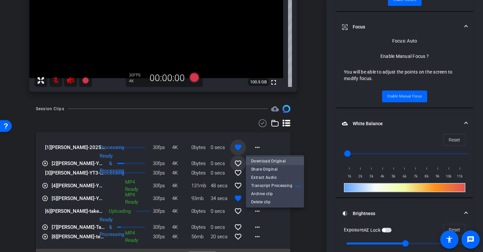
click at [271, 158] on span "Download Original" at bounding box center [275, 161] width 48 height 8
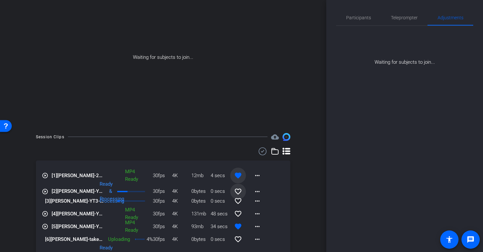
scroll to position [83, 0]
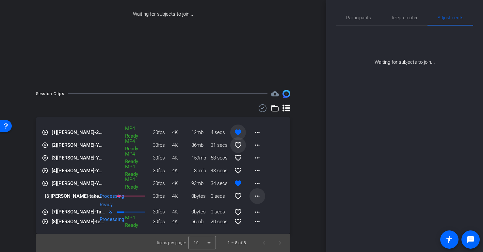
click at [253, 193] on mat-icon "more_horiz" at bounding box center [257, 196] width 8 height 8
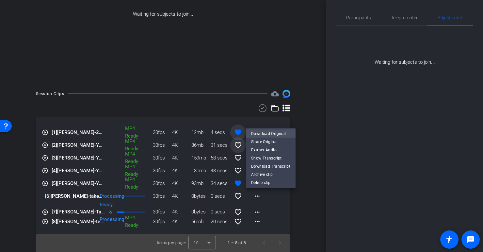
click at [278, 135] on span "Download Original" at bounding box center [270, 134] width 39 height 8
